Goal: Obtain resource: Obtain resource

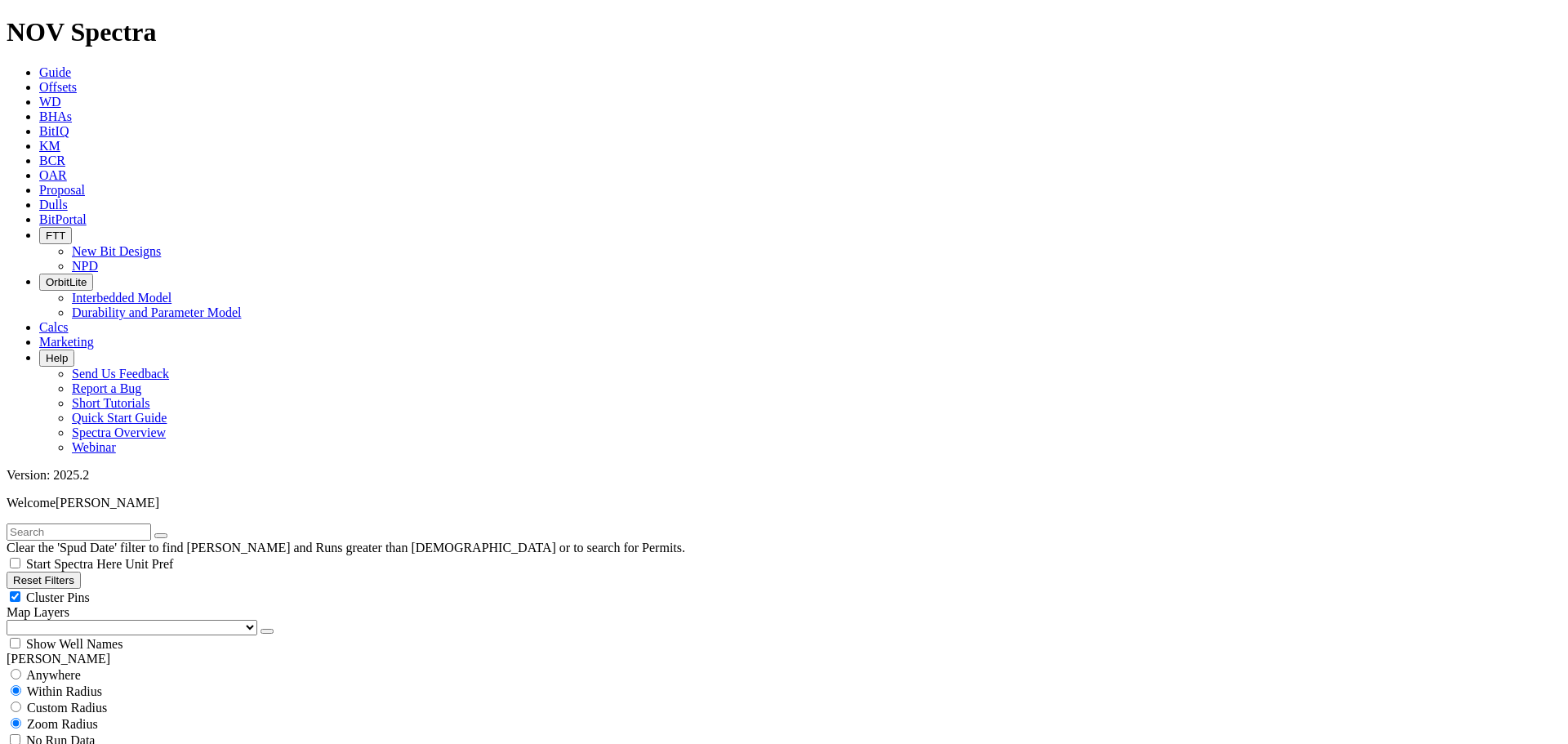
scroll to position [6034, 0]
select select
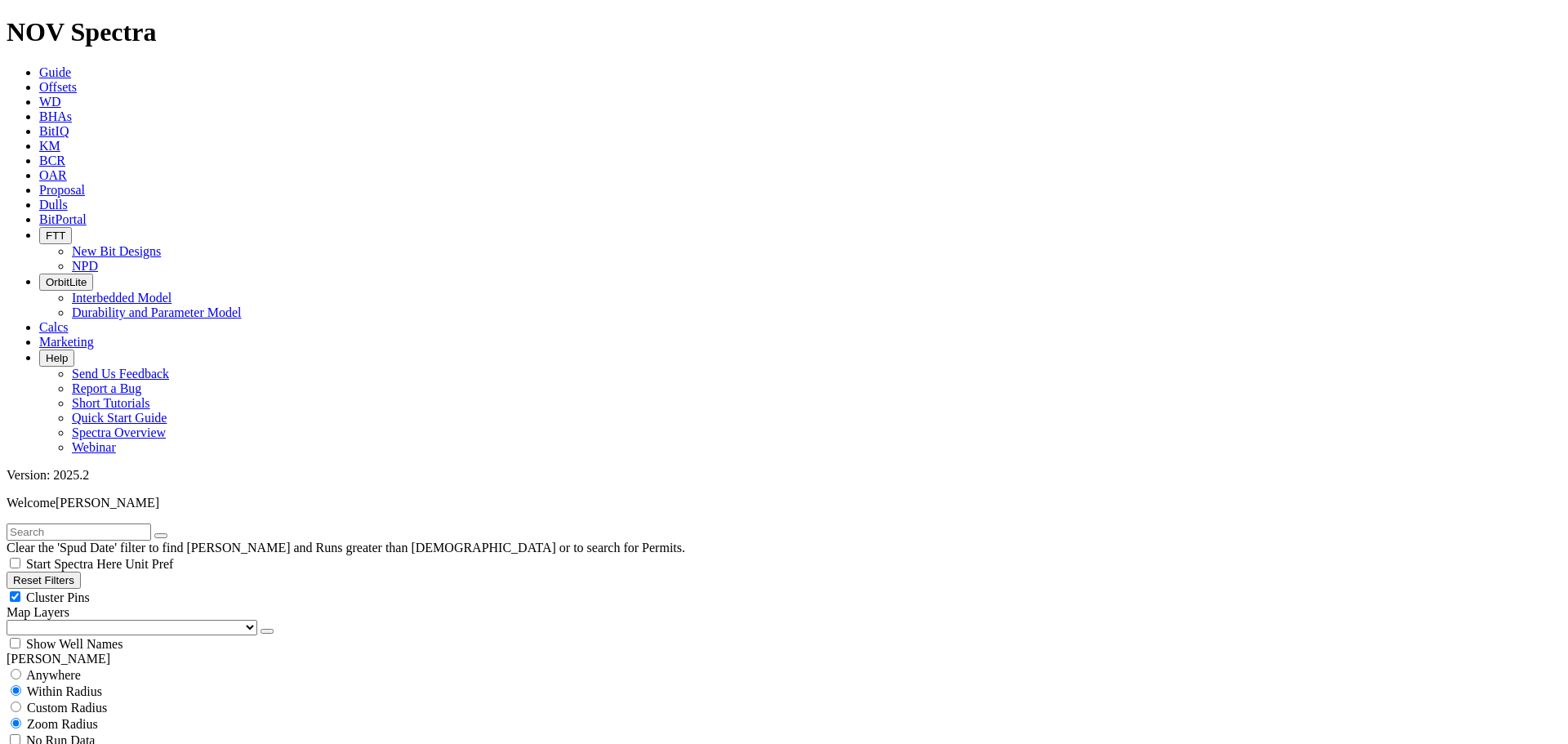
click at [81, 572] on button "Reset Filters" at bounding box center [43, 580] width 74 height 17
checkbox input "true"
type input "[DATE]"
select select
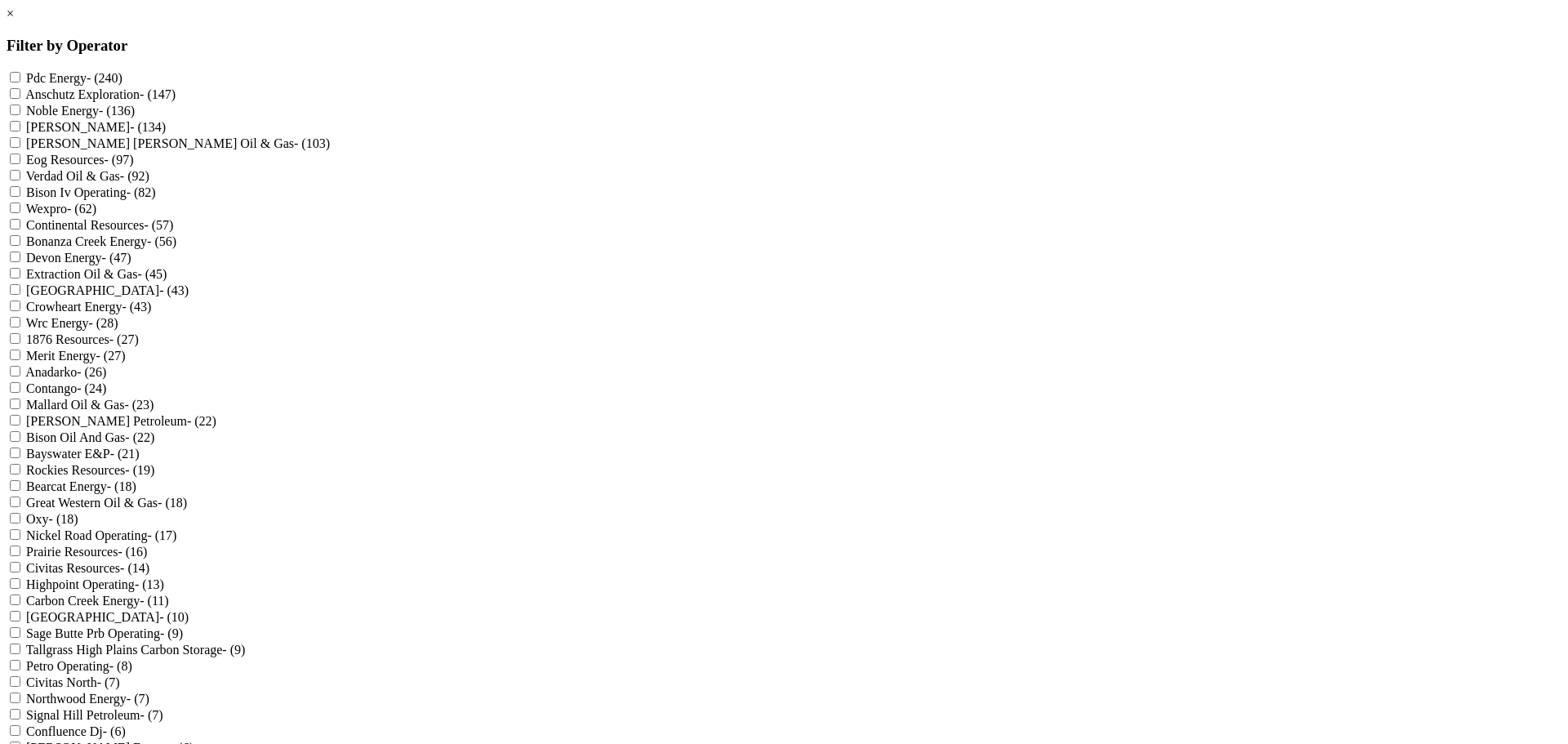
click at [20, 132] on input "[PERSON_NAME] - (134)" at bounding box center [15, 126] width 10 height 10
checkbox input "true"
click at [20, 148] on Gas "[PERSON_NAME] [PERSON_NAME] Oil & Gas - (103)" at bounding box center [15, 142] width 10 height 10
checkbox Gas "true"
click at [20, 376] on input "Anadarko - (26)" at bounding box center [15, 371] width 10 height 10
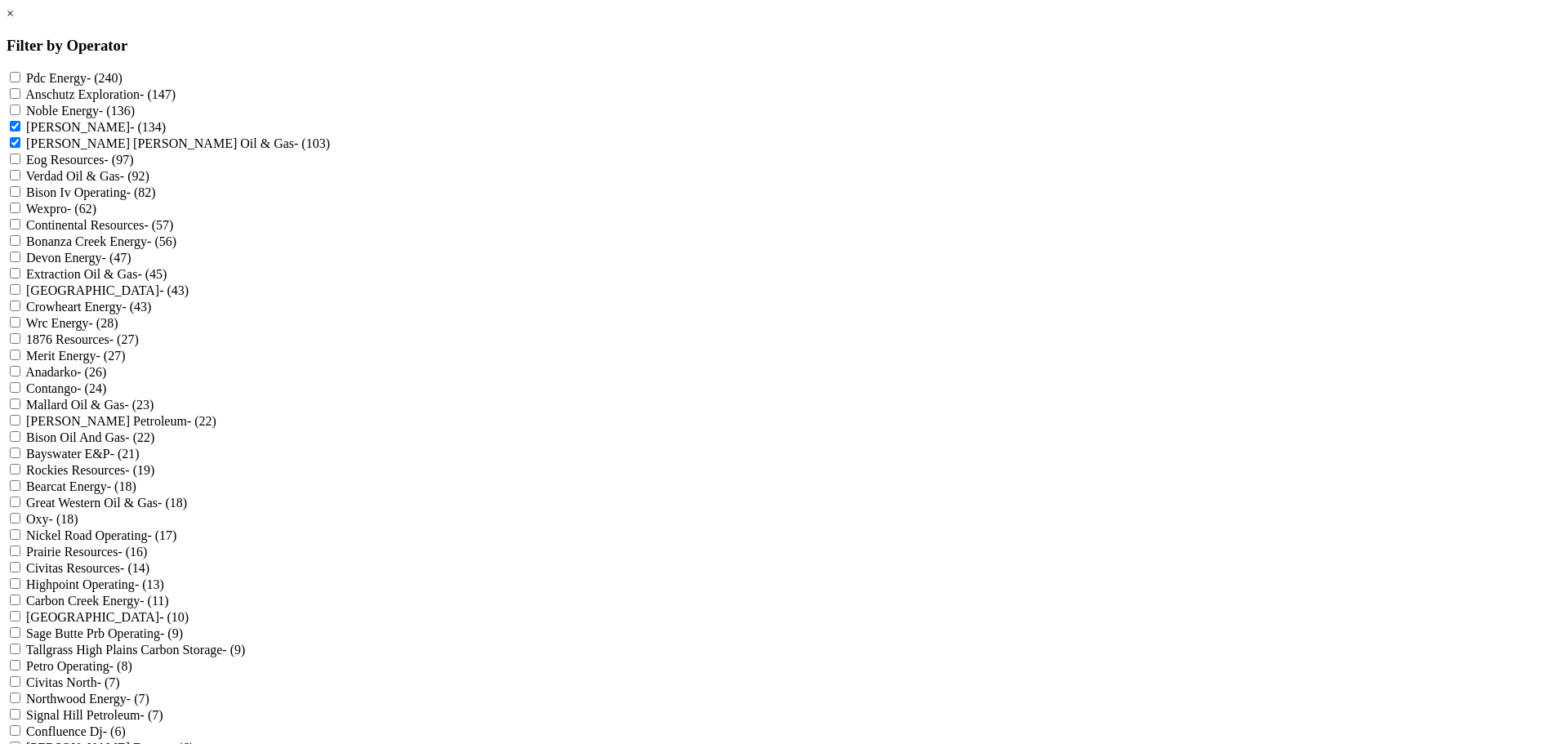
checkbox input "true"
click at [20, 523] on input "Oxy - (18)" at bounding box center [15, 518] width 10 height 10
checkbox input "true"
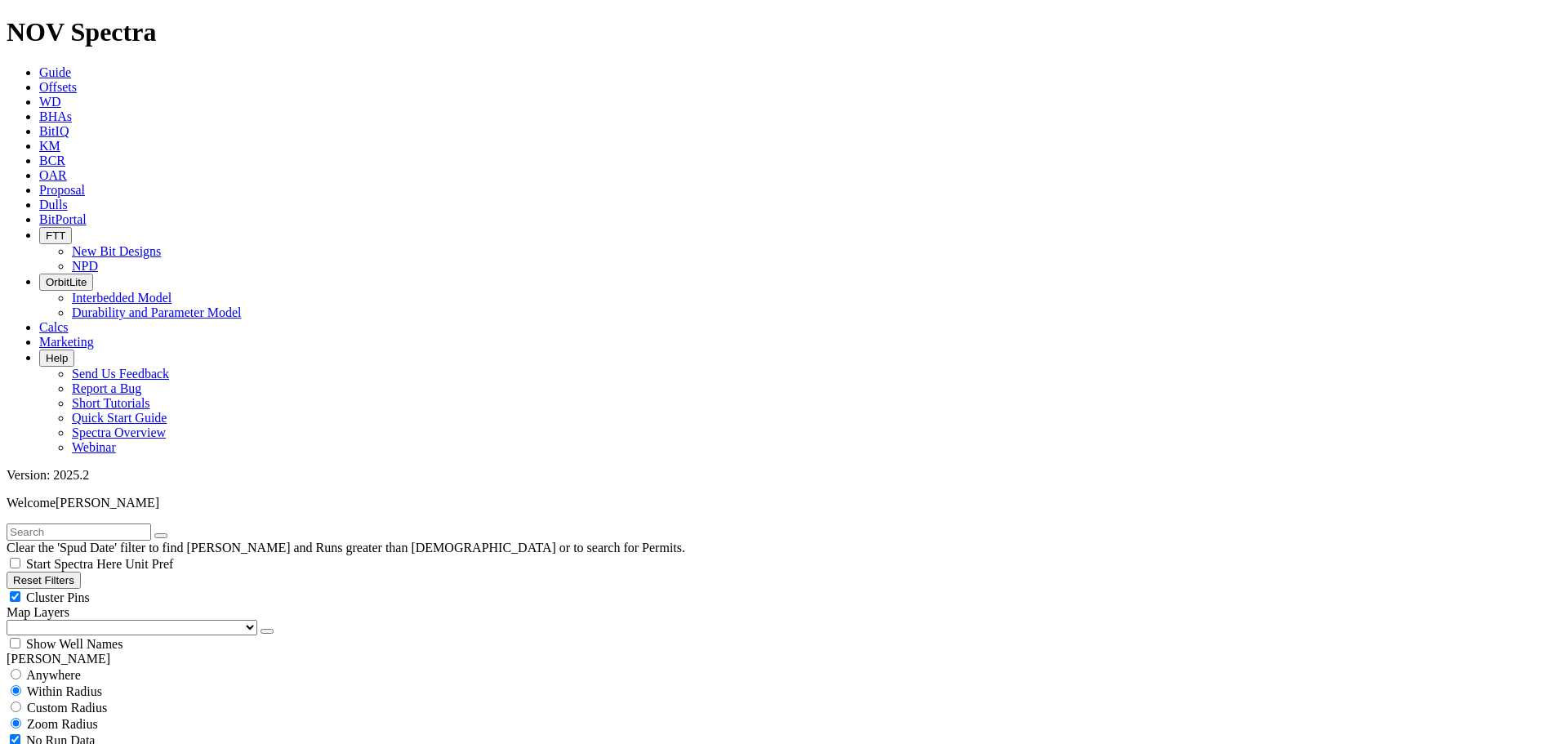
scroll to position [5884, 0]
